Goal: Task Accomplishment & Management: Manage account settings

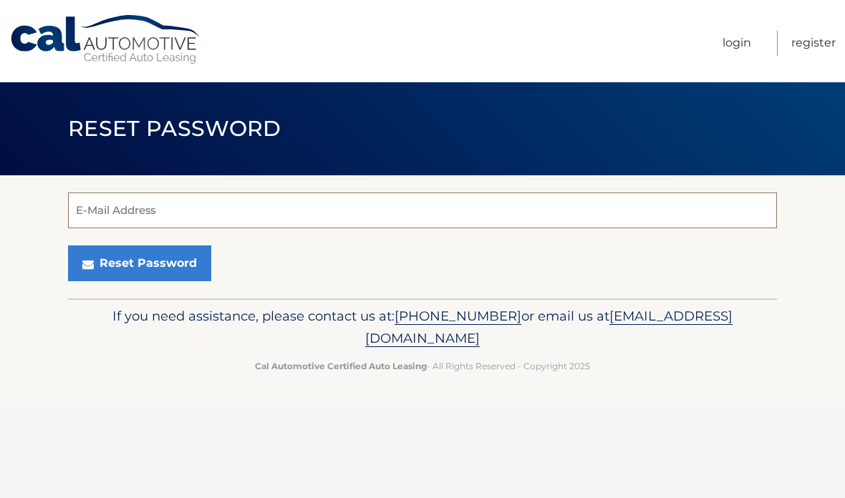
click at [142, 212] on input "E-Mail Address" at bounding box center [422, 211] width 709 height 36
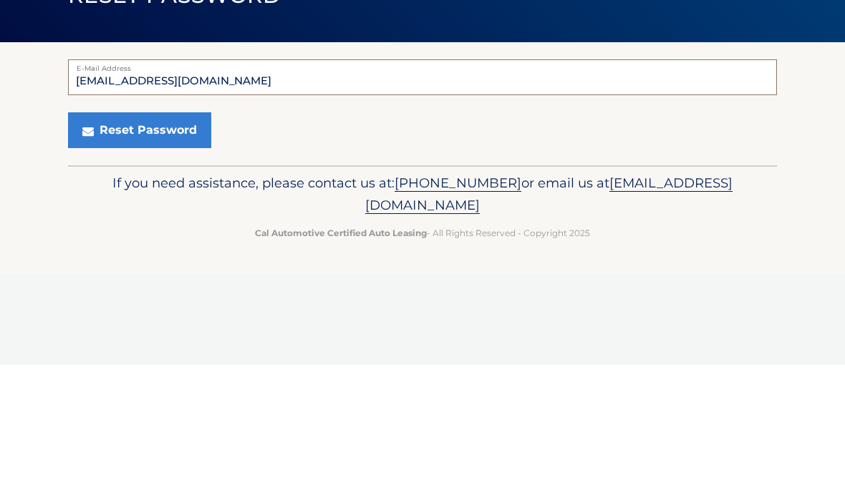
type input "davidescalanteod@gmail.com"
click at [163, 245] on button "Reset Password" at bounding box center [139, 263] width 143 height 36
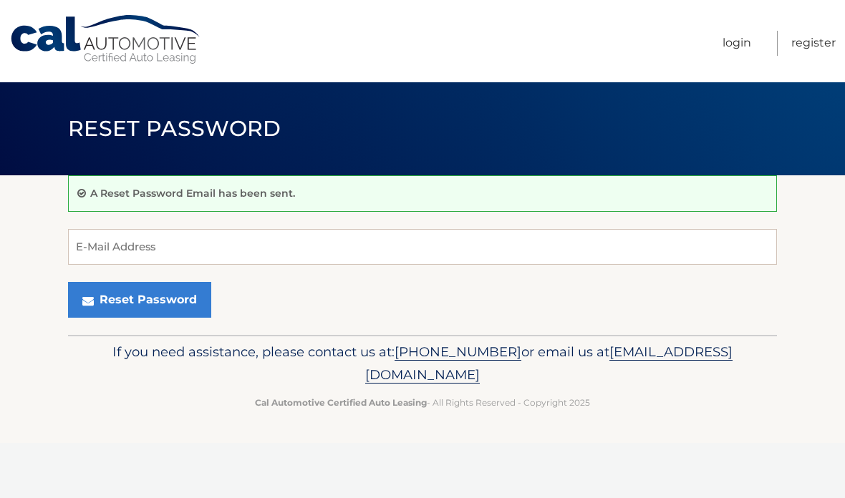
click at [739, 39] on link "Login" at bounding box center [736, 43] width 29 height 25
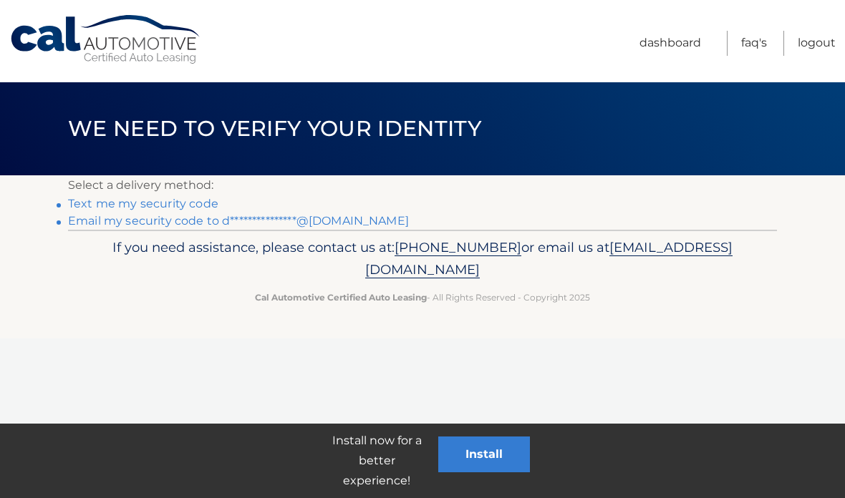
click at [147, 198] on link "Text me my security code" at bounding box center [143, 204] width 150 height 14
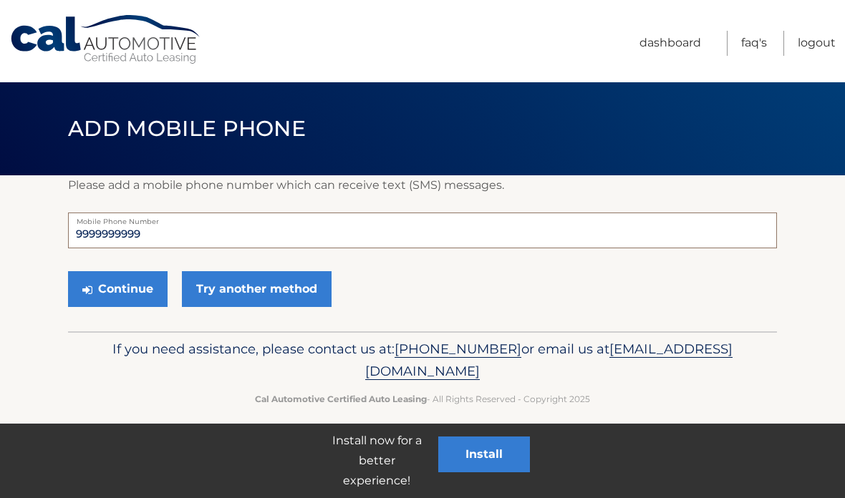
click at [175, 240] on input "9999999999" at bounding box center [422, 231] width 709 height 36
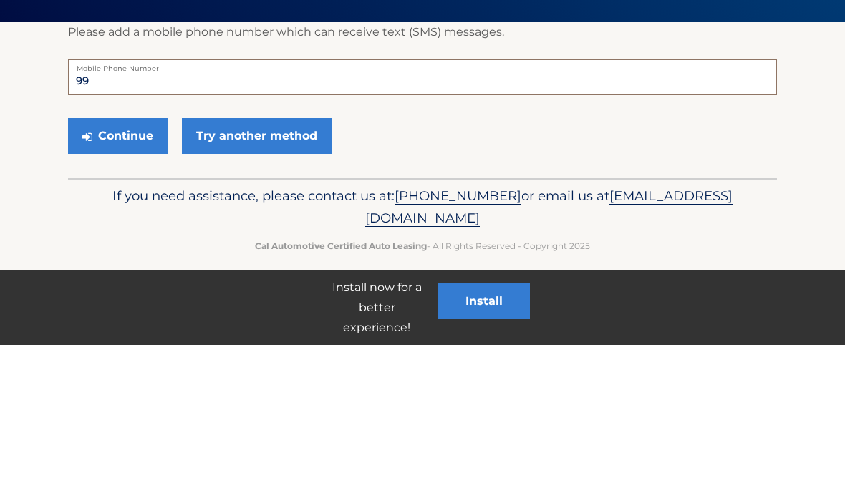
type input "9"
type input "7544653084"
click at [127, 271] on button "Continue" at bounding box center [117, 289] width 99 height 36
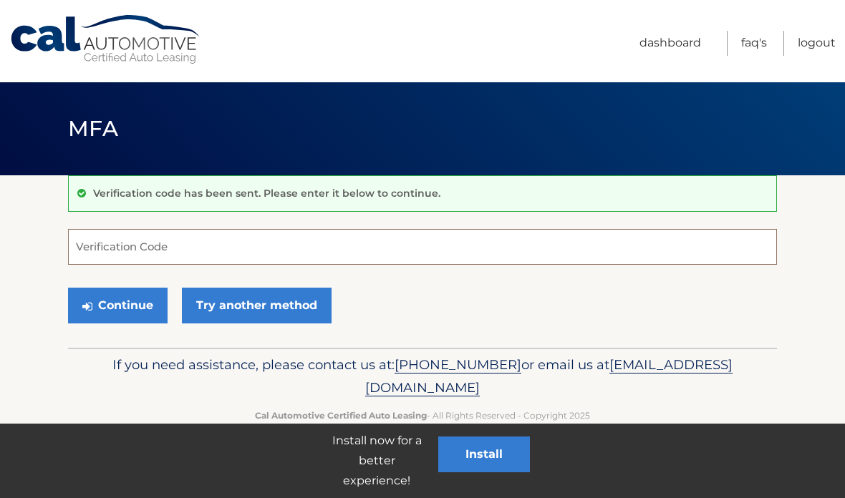
click at [121, 240] on input "Verification Code" at bounding box center [422, 247] width 709 height 36
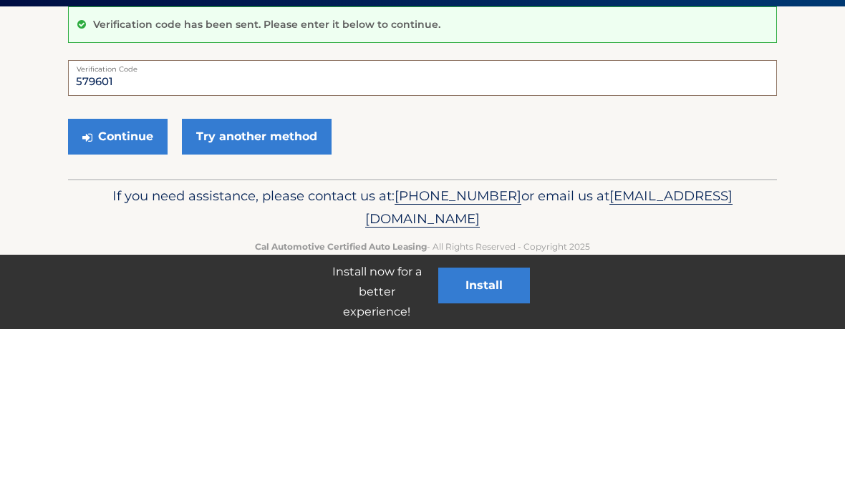
type input "579601"
click at [132, 288] on button "Continue" at bounding box center [117, 306] width 99 height 36
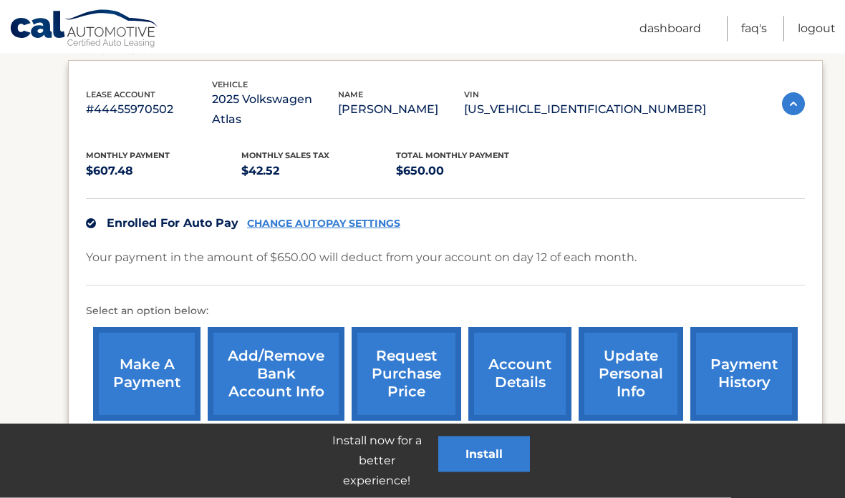
scroll to position [255, 0]
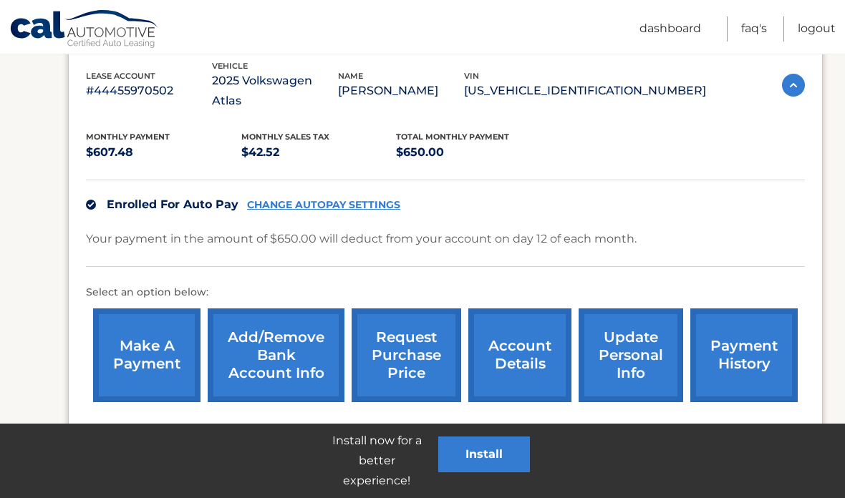
click at [316, 199] on link "CHANGE AUTOPAY SETTINGS" at bounding box center [323, 205] width 153 height 12
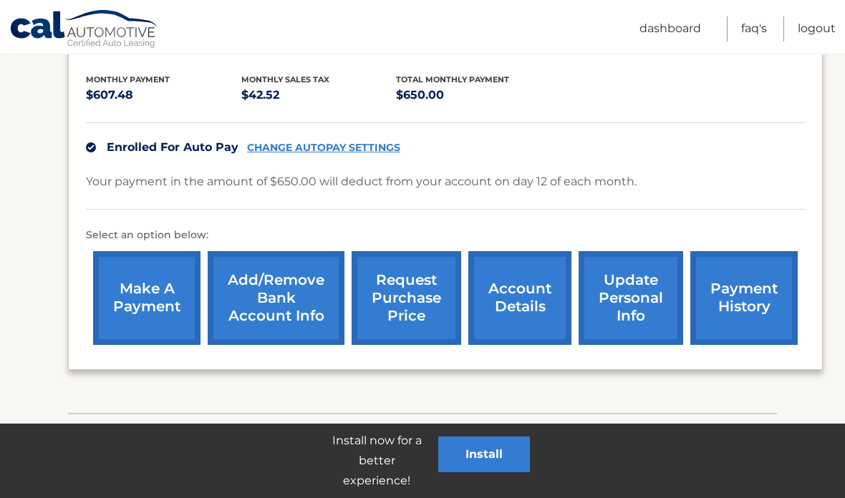
click at [374, 460] on p "Install now for a better experience!" at bounding box center [376, 461] width 123 height 60
click at [477, 457] on button "Install" at bounding box center [484, 455] width 92 height 36
click at [487, 452] on button "Install" at bounding box center [484, 455] width 92 height 36
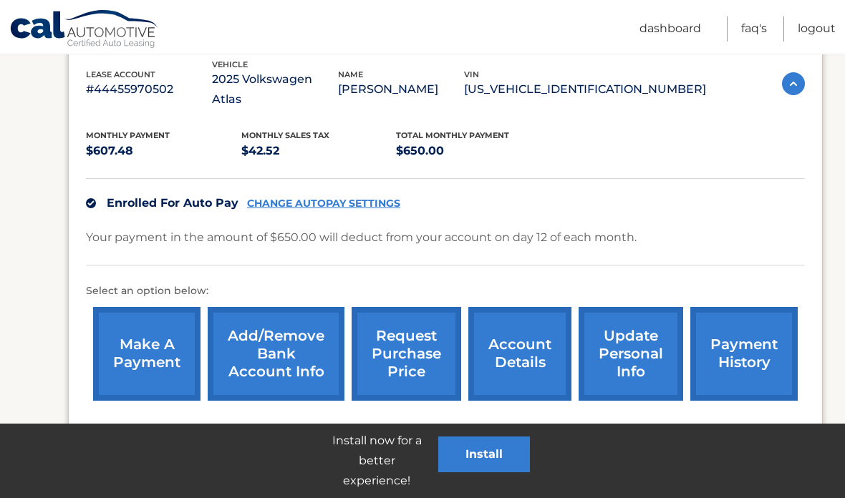
scroll to position [269, 0]
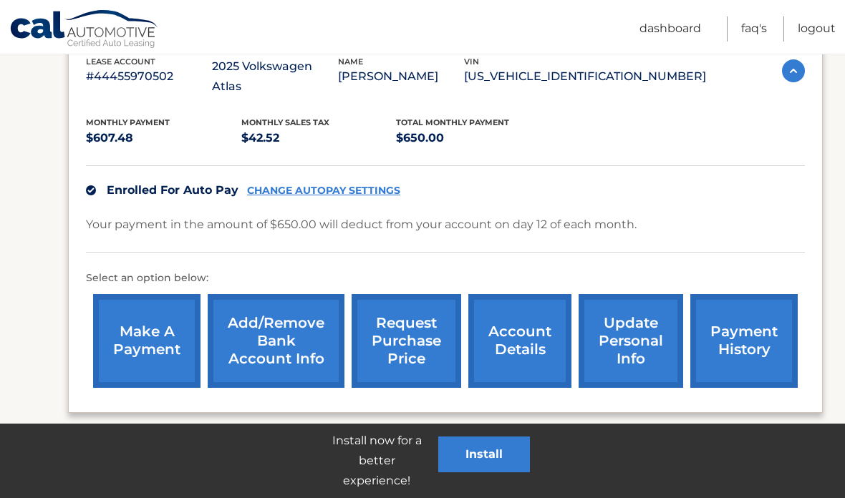
click at [497, 452] on button "Install" at bounding box center [484, 455] width 92 height 36
click at [502, 449] on button "Install" at bounding box center [484, 455] width 92 height 36
click at [526, 446] on button "Install" at bounding box center [484, 455] width 92 height 36
click at [498, 469] on button "Install" at bounding box center [484, 455] width 92 height 36
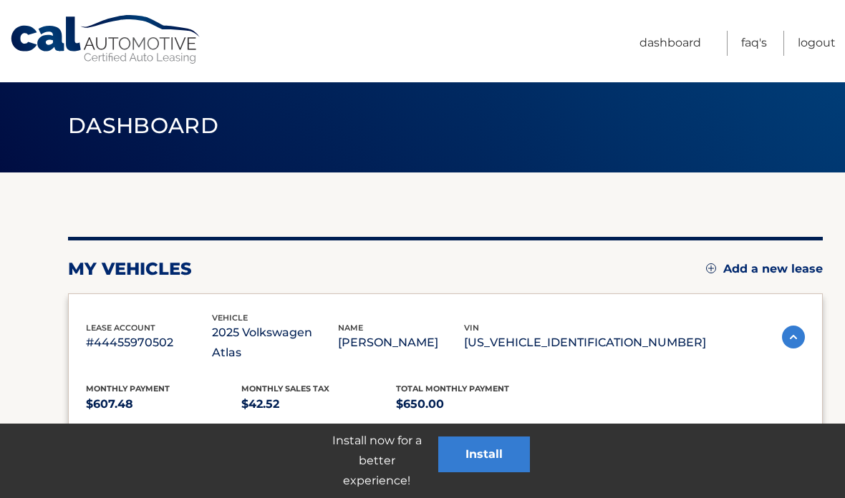
scroll to position [0, 0]
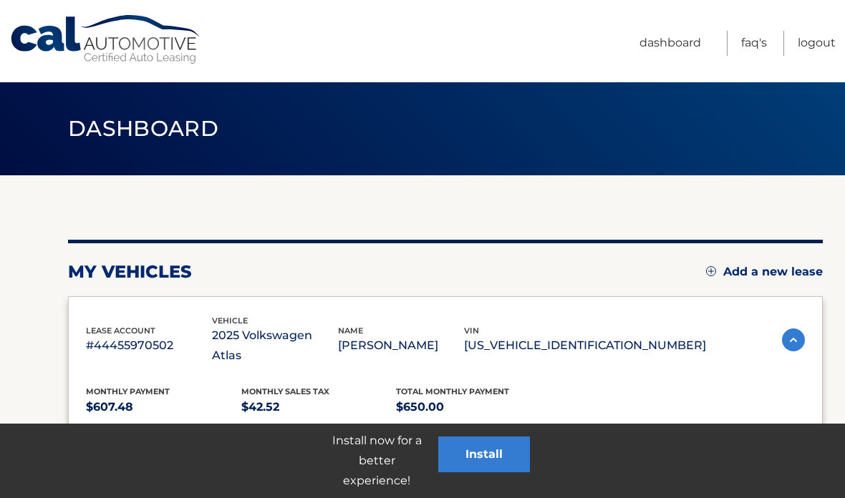
click at [495, 462] on button "Install" at bounding box center [484, 455] width 92 height 36
click at [675, 42] on link "Dashboard" at bounding box center [670, 43] width 62 height 25
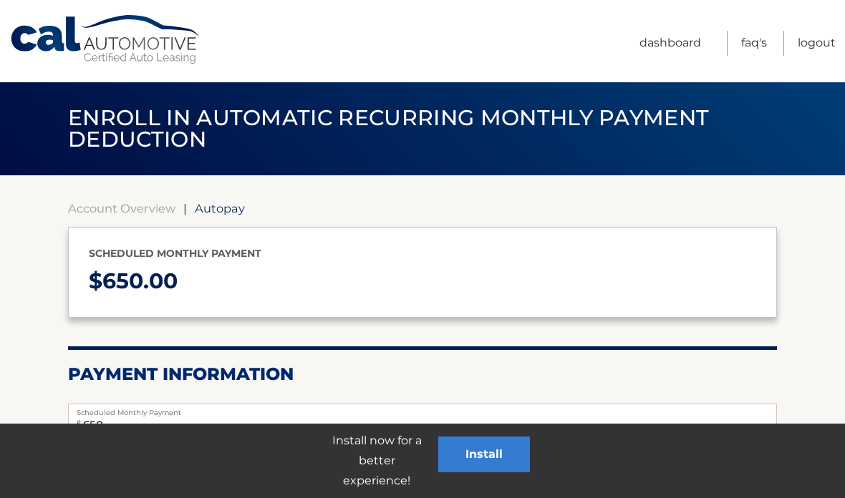
select select "NmVjMjVhNWQtZDhhNi00YWEyLWEyY2UtMmRlZjQ2MzRkNTFh"
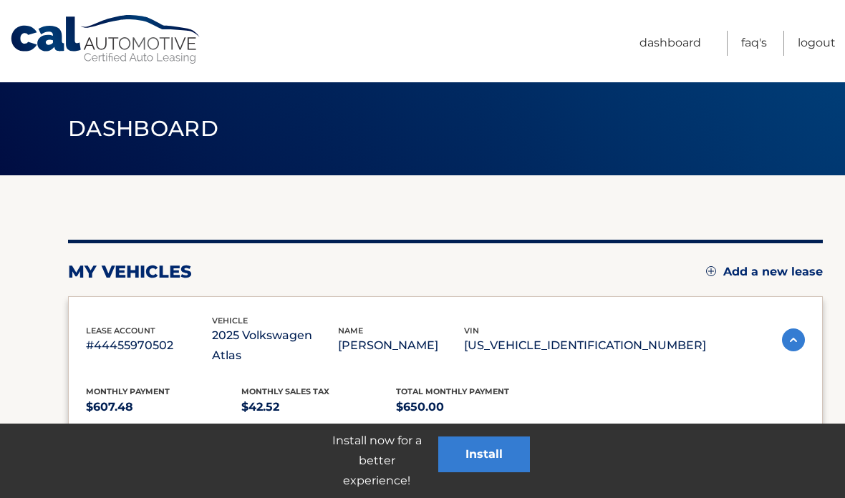
click at [667, 40] on link "Dashboard" at bounding box center [670, 43] width 62 height 25
